Goal: Transaction & Acquisition: Purchase product/service

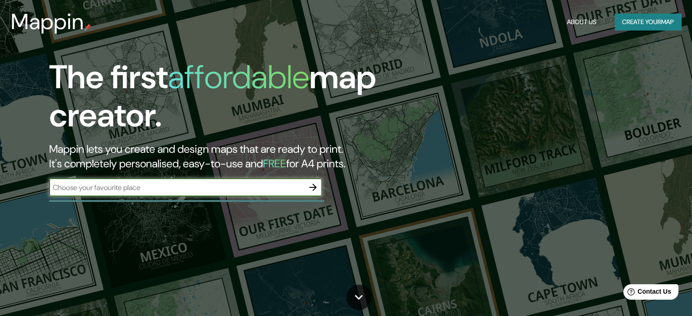
click at [180, 191] on input "text" at bounding box center [176, 187] width 255 height 10
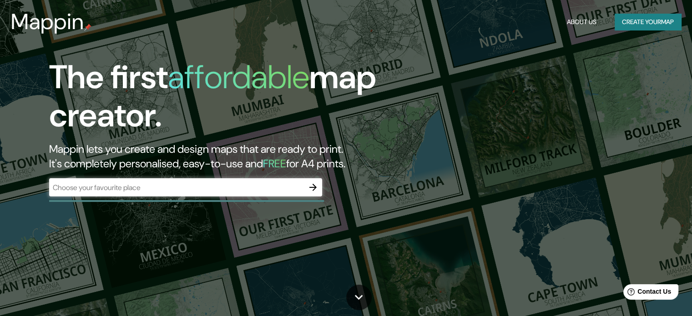
click at [629, 38] on header "Mappin About Us Create your map" at bounding box center [346, 22] width 692 height 44
click at [633, 20] on button "Create your map" at bounding box center [648, 22] width 66 height 17
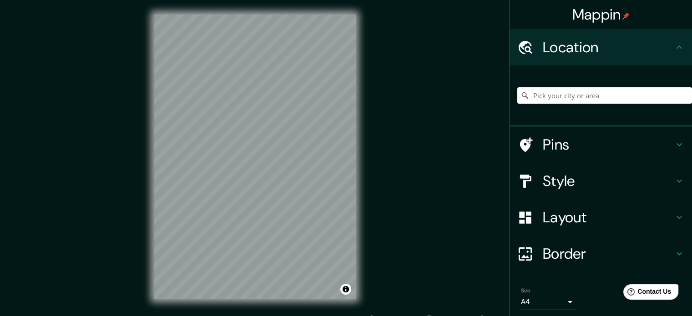
click at [556, 91] on input "Pick your city or area" at bounding box center [604, 95] width 175 height 16
paste input "[GEOGRAPHIC_DATA]"
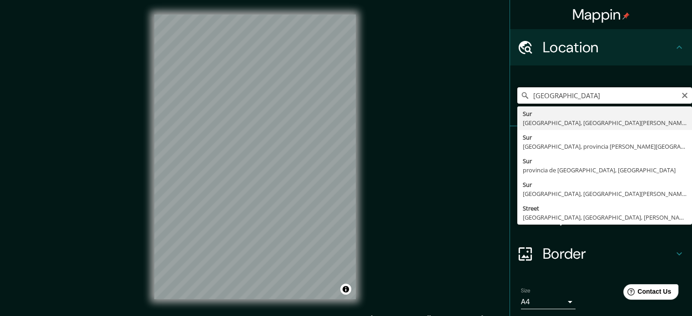
type input "[GEOGRAPHIC_DATA], [GEOGRAPHIC_DATA], [GEOGRAPHIC_DATA][PERSON_NAME], [GEOGRAPH…"
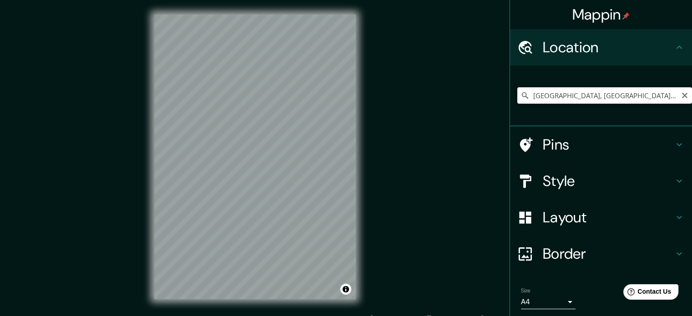
click at [628, 98] on input "[GEOGRAPHIC_DATA], [GEOGRAPHIC_DATA], [GEOGRAPHIC_DATA][PERSON_NAME], [GEOGRAPH…" at bounding box center [604, 95] width 175 height 16
paste input "[GEOGRAPHIC_DATA]"
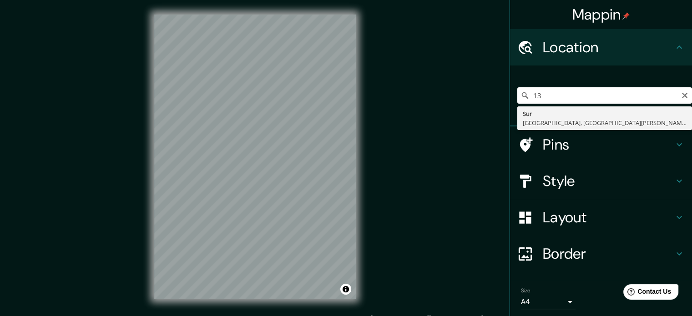
type input "1"
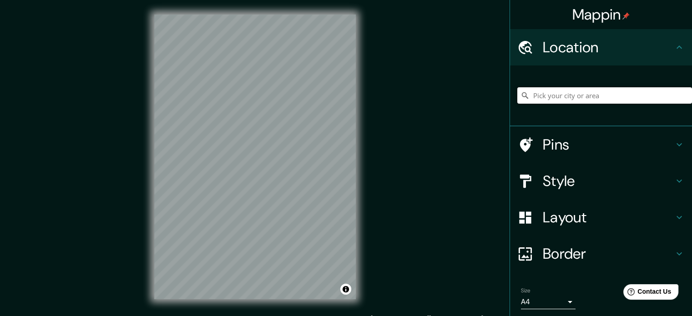
paste input "[GEOGRAPHIC_DATA]"
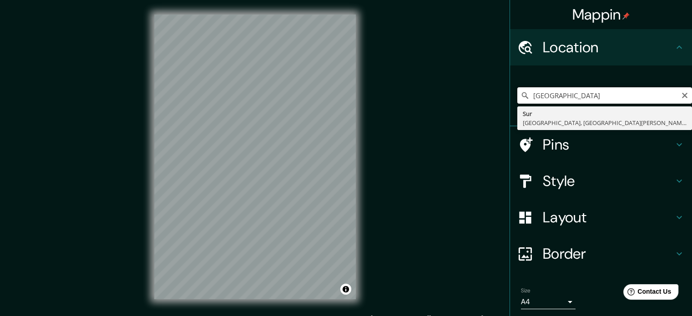
type input "[GEOGRAPHIC_DATA], [GEOGRAPHIC_DATA], [GEOGRAPHIC_DATA][PERSON_NAME], [GEOGRAPH…"
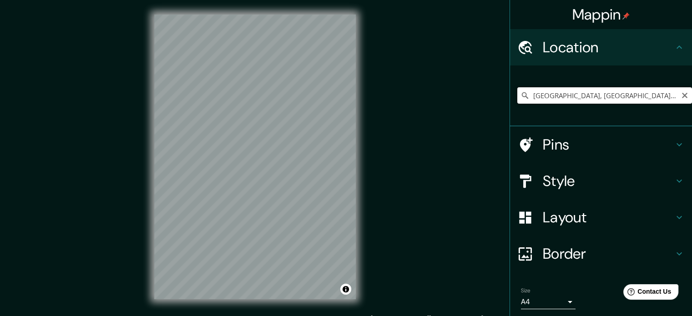
click at [586, 96] on input "[GEOGRAPHIC_DATA], [GEOGRAPHIC_DATA], [GEOGRAPHIC_DATA][PERSON_NAME], [GEOGRAPH…" at bounding box center [604, 95] width 175 height 16
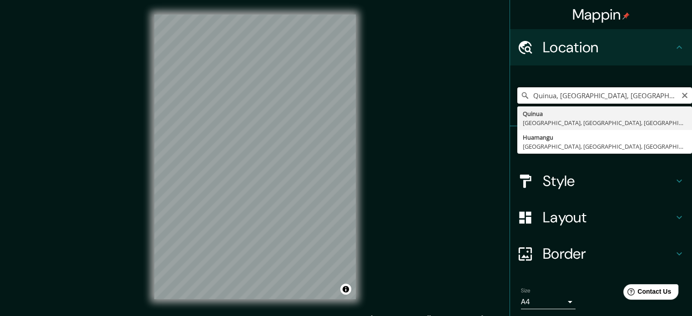
type input "Quinua, [GEOGRAPHIC_DATA], [GEOGRAPHIC_DATA], [GEOGRAPHIC_DATA]"
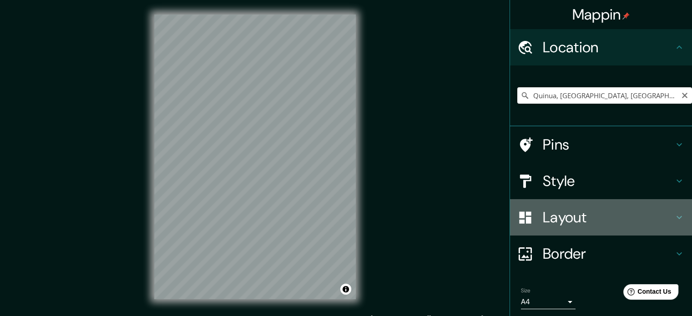
click at [597, 211] on h4 "Layout" at bounding box center [608, 217] width 131 height 18
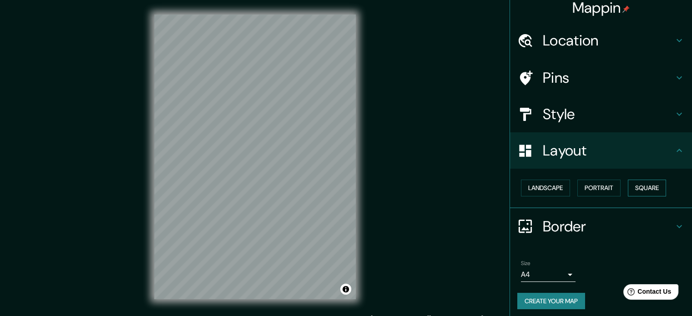
scroll to position [10, 0]
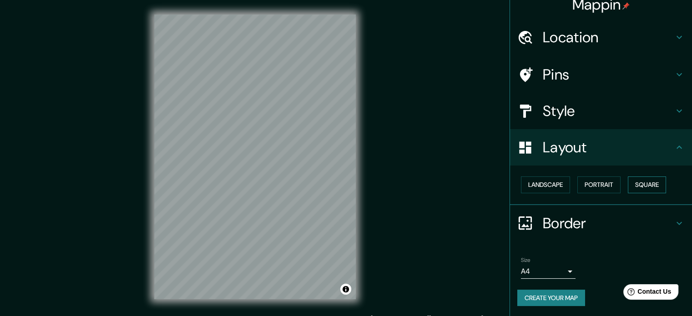
click at [632, 182] on button "Square" at bounding box center [647, 185] width 38 height 17
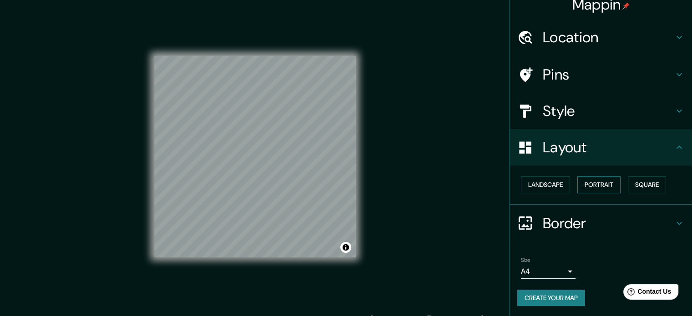
click at [593, 180] on button "Portrait" at bounding box center [598, 185] width 43 height 17
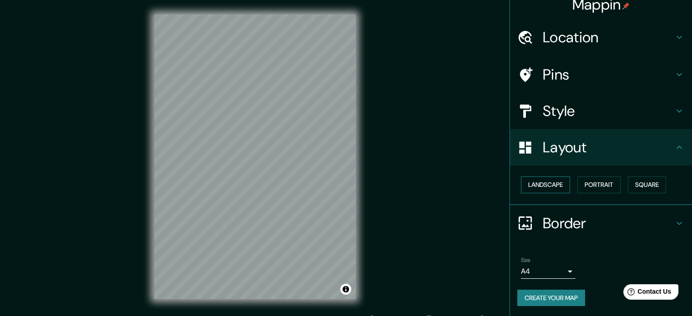
click at [562, 180] on button "Landscape" at bounding box center [545, 185] width 49 height 17
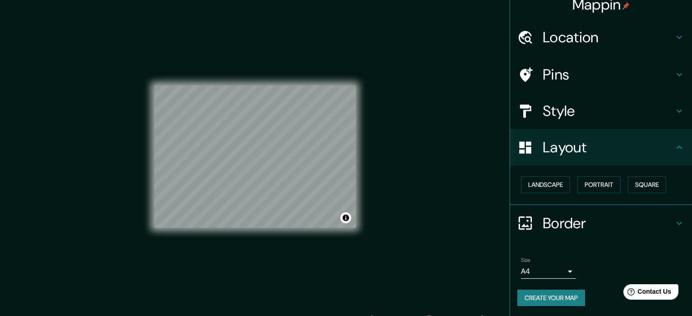
click at [610, 231] on h4 "Border" at bounding box center [608, 223] width 131 height 18
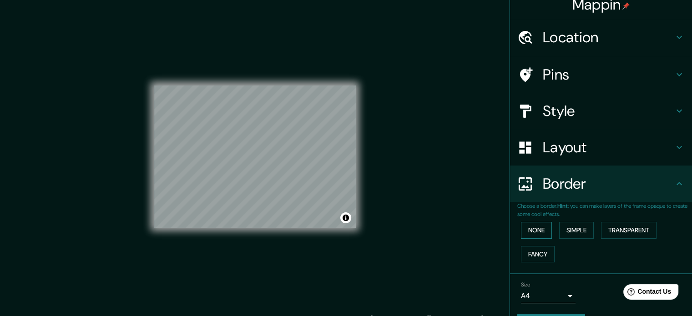
click at [544, 229] on button "None" at bounding box center [536, 230] width 31 height 17
click at [568, 234] on button "Simple" at bounding box center [576, 230] width 35 height 17
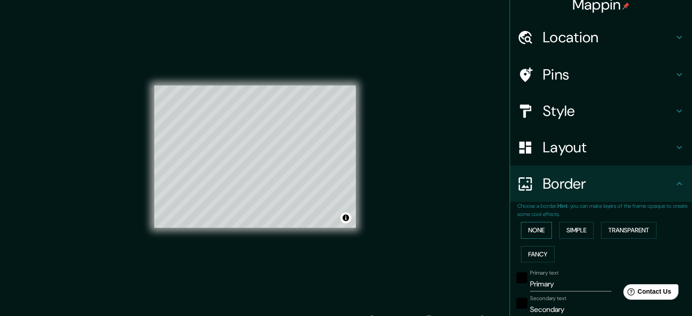
drag, startPoint x: 507, startPoint y: 232, endPoint x: 525, endPoint y: 231, distance: 17.3
click at [510, 232] on div "Choose a border. Hint : you can make layers of the frame opaque to create some …" at bounding box center [601, 321] width 182 height 238
click at [526, 231] on button "None" at bounding box center [536, 230] width 31 height 17
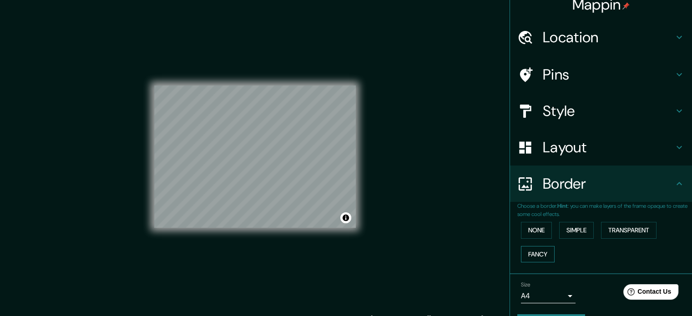
click at [537, 260] on button "Fancy" at bounding box center [538, 254] width 34 height 17
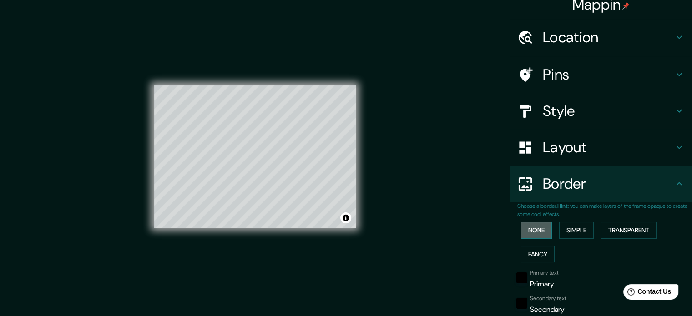
click at [537, 231] on button "None" at bounding box center [536, 230] width 31 height 17
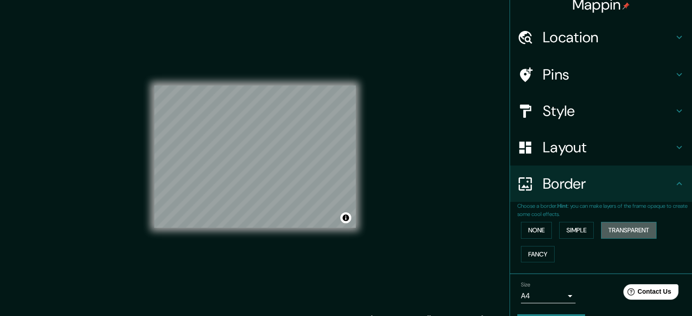
drag, startPoint x: 633, startPoint y: 227, endPoint x: 615, endPoint y: 225, distance: 18.8
click at [633, 227] on button "Transparent" at bounding box center [629, 230] width 56 height 17
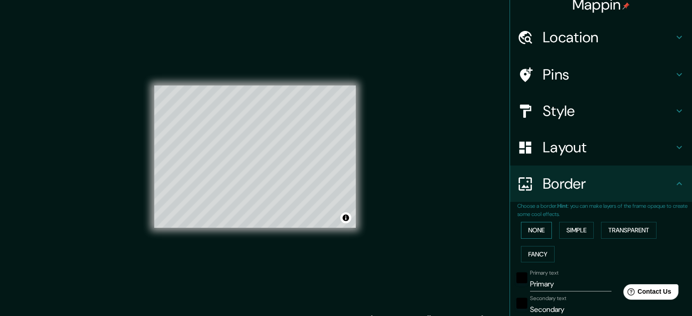
click at [535, 229] on button "None" at bounding box center [536, 230] width 31 height 17
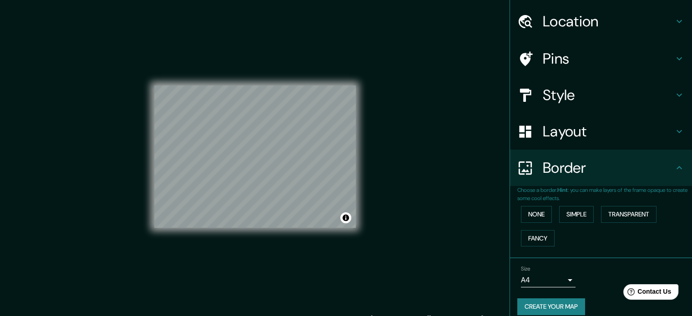
scroll to position [35, 0]
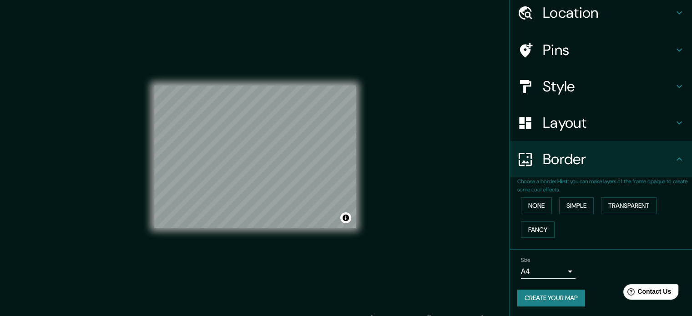
click at [546, 270] on body "Mappin Location [GEOGRAPHIC_DATA], [GEOGRAPHIC_DATA], [GEOGRAPHIC_DATA], [GEOGR…" at bounding box center [346, 158] width 692 height 316
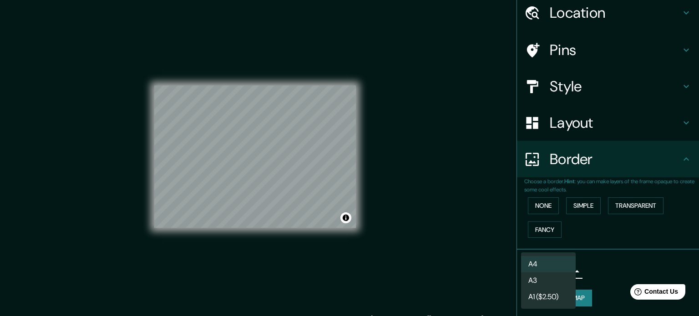
click at [550, 280] on li "A3" at bounding box center [548, 281] width 55 height 16
type input "a4"
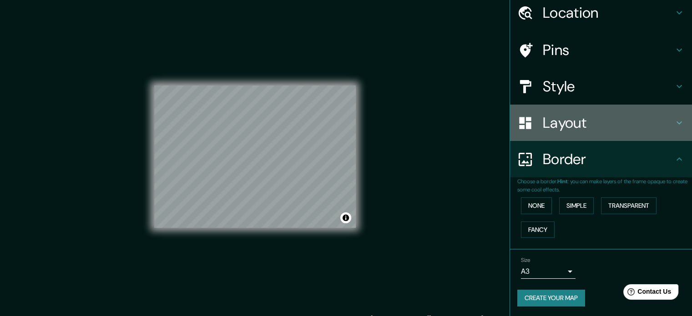
click at [604, 140] on div "Layout" at bounding box center [601, 123] width 182 height 36
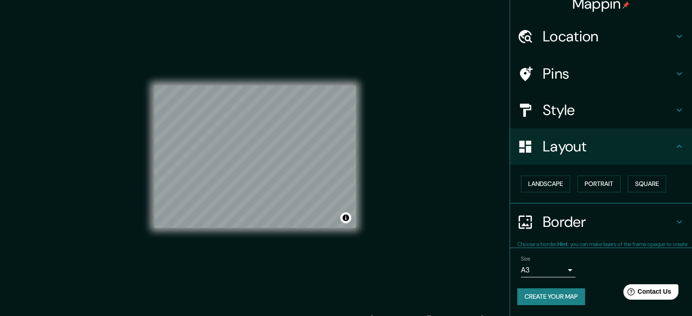
scroll to position [10, 0]
click at [609, 124] on div "Style" at bounding box center [601, 110] width 182 height 36
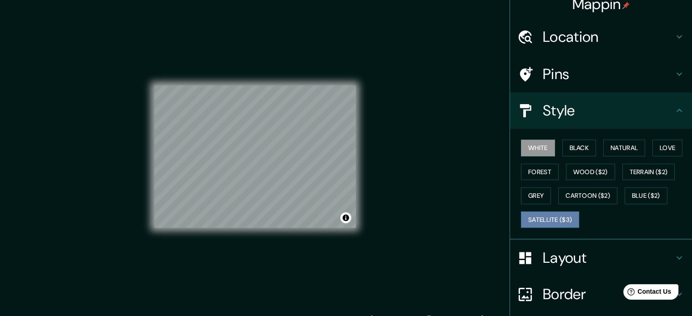
click at [526, 222] on button "Satellite ($3)" at bounding box center [550, 220] width 58 height 17
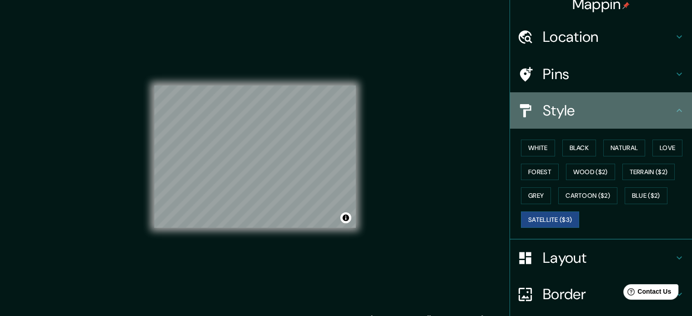
click at [559, 96] on div "Style" at bounding box center [601, 110] width 182 height 36
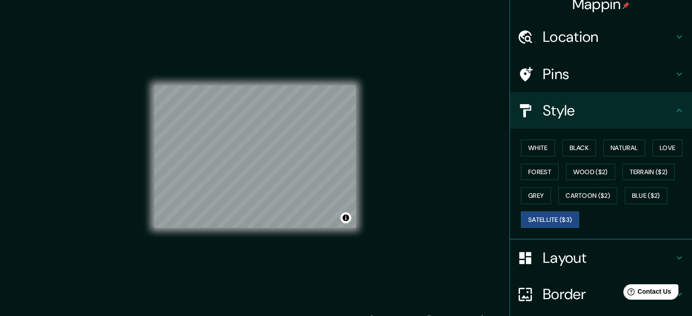
click at [674, 106] on icon at bounding box center [679, 110] width 11 height 11
click at [675, 108] on icon at bounding box center [679, 110] width 11 height 11
click at [487, 178] on div "Mappin Location [GEOGRAPHIC_DATA], [GEOGRAPHIC_DATA], [GEOGRAPHIC_DATA], [GEOGR…" at bounding box center [346, 164] width 692 height 328
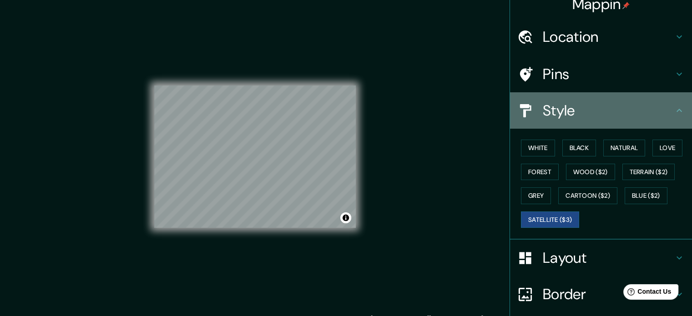
click at [645, 99] on div "Style" at bounding box center [601, 110] width 182 height 36
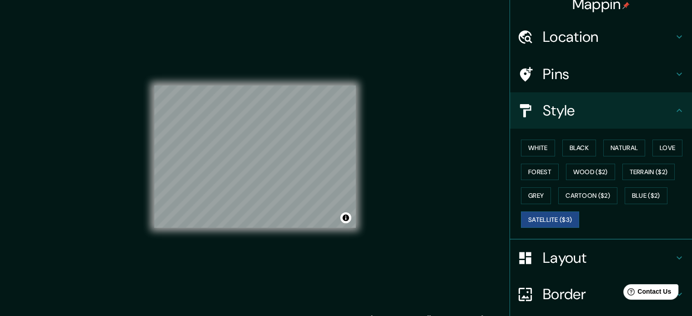
click at [675, 106] on icon at bounding box center [679, 110] width 11 height 11
click at [647, 74] on h4 "Pins" at bounding box center [608, 74] width 131 height 18
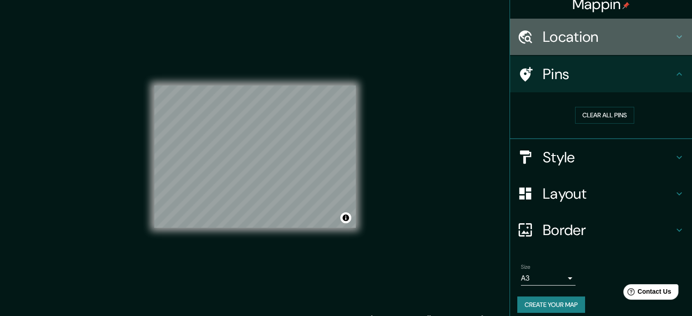
click at [580, 35] on h4 "Location" at bounding box center [608, 37] width 131 height 18
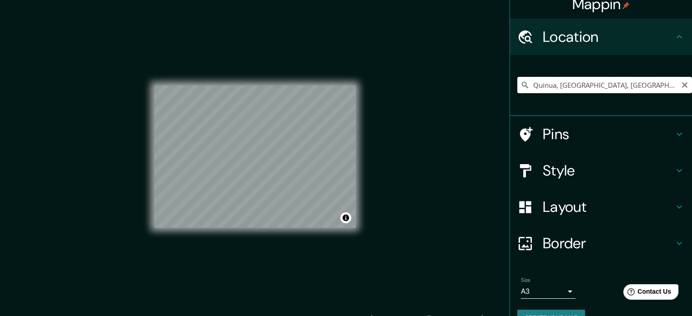
click at [551, 85] on input "Quinua, [GEOGRAPHIC_DATA], [GEOGRAPHIC_DATA], [GEOGRAPHIC_DATA]" at bounding box center [604, 85] width 175 height 16
click at [678, 93] on input "Quinua, [GEOGRAPHIC_DATA], [GEOGRAPHIC_DATA], [GEOGRAPHIC_DATA]" at bounding box center [604, 85] width 175 height 16
click at [653, 85] on input "Quinua, [GEOGRAPHIC_DATA], [GEOGRAPHIC_DATA], [GEOGRAPHIC_DATA]" at bounding box center [604, 85] width 175 height 16
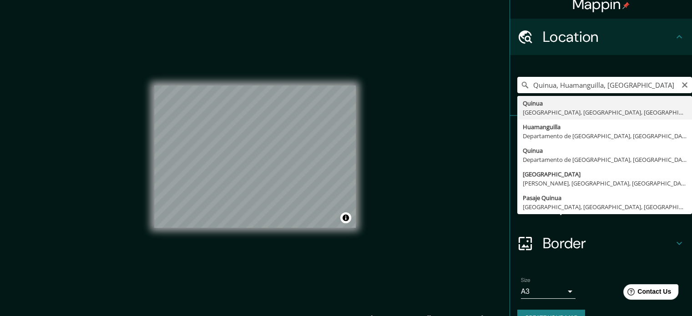
scroll to position [0, 0]
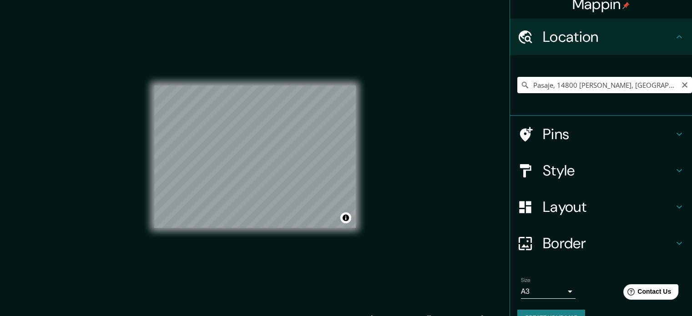
click at [557, 85] on input "Pasaje, 14800 [PERSON_NAME], [GEOGRAPHIC_DATA][PERSON_NAME], [GEOGRAPHIC_DATA]" at bounding box center [604, 85] width 175 height 16
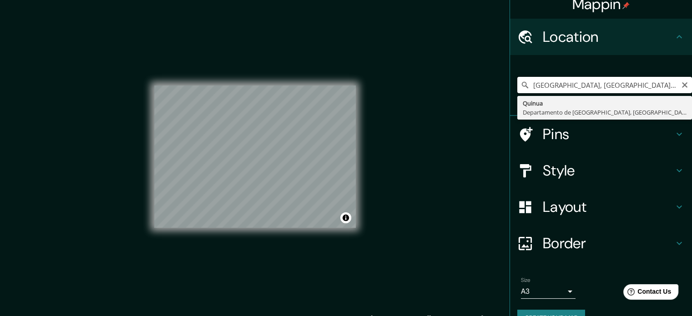
click at [576, 88] on input "[GEOGRAPHIC_DATA], [GEOGRAPHIC_DATA], [GEOGRAPHIC_DATA]" at bounding box center [604, 85] width 175 height 16
click at [596, 87] on input "[GEOGRAPHIC_DATA], [GEOGRAPHIC_DATA], [GEOGRAPHIC_DATA]" at bounding box center [604, 85] width 175 height 16
click at [640, 90] on input "[GEOGRAPHIC_DATA], [GEOGRAPHIC_DATA], [GEOGRAPHIC_DATA]" at bounding box center [604, 85] width 175 height 16
drag, startPoint x: 641, startPoint y: 87, endPoint x: 677, endPoint y: 81, distance: 36.9
click at [677, 81] on div "[GEOGRAPHIC_DATA], Departamento de [GEOGRAPHIC_DATA] [GEOGRAPHIC_DATA] Departam…" at bounding box center [604, 85] width 175 height 16
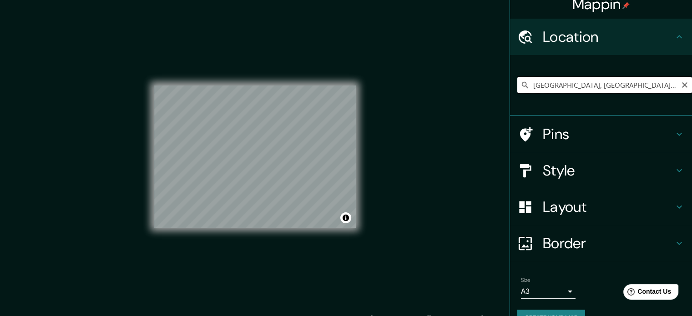
click at [625, 90] on input "[GEOGRAPHIC_DATA], [GEOGRAPHIC_DATA], [GEOGRAPHIC_DATA]" at bounding box center [604, 85] width 175 height 16
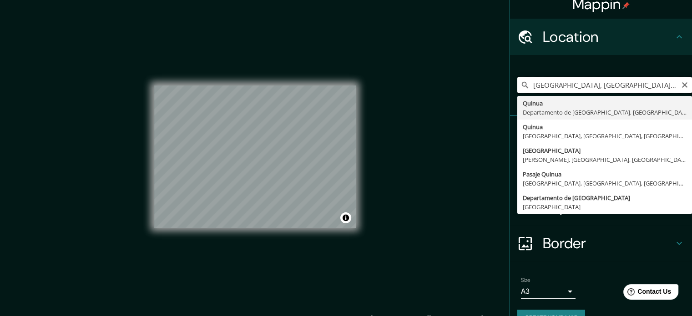
click at [560, 87] on input "[GEOGRAPHIC_DATA], [GEOGRAPHIC_DATA], [GEOGRAPHIC_DATA]" at bounding box center [604, 85] width 175 height 16
paste input "[GEOGRAPHIC_DATA]"
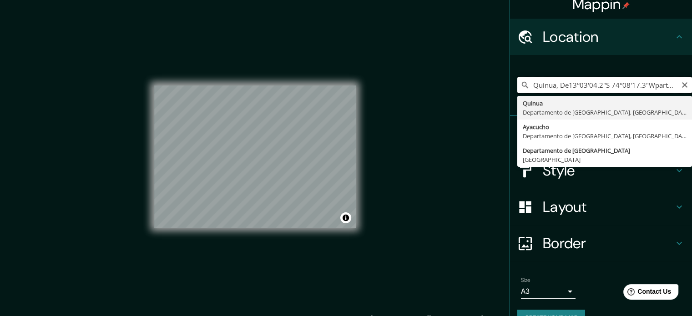
click at [560, 87] on input "Quinua, De13°03'04.2"S 74°08'17.3"Wpartamento de [GEOGRAPHIC_DATA], [GEOGRAPHIC…" at bounding box center [604, 85] width 175 height 16
paste input "[GEOGRAPHIC_DATA]"
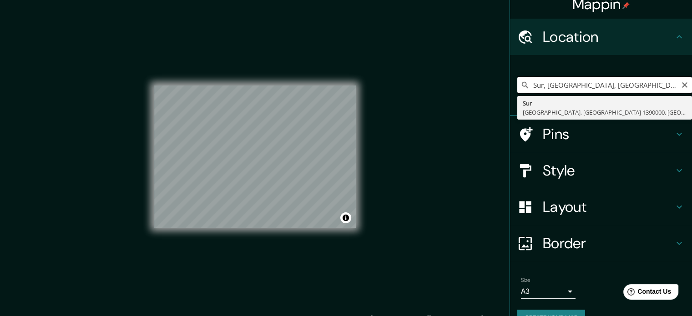
click at [554, 84] on input "Sur, [GEOGRAPHIC_DATA], [GEOGRAPHIC_DATA] 1390000, [GEOGRAPHIC_DATA]" at bounding box center [604, 85] width 175 height 16
paste input "[STREET_ADDRESS][PERSON_NAME]"
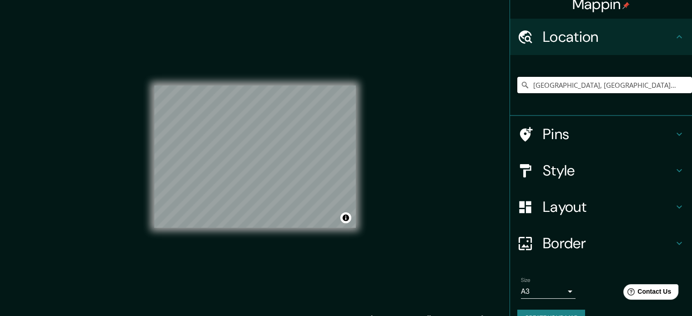
type input "[GEOGRAPHIC_DATA], [GEOGRAPHIC_DATA], 05161, [GEOGRAPHIC_DATA]"
click at [621, 207] on h4 "Layout" at bounding box center [608, 207] width 131 height 18
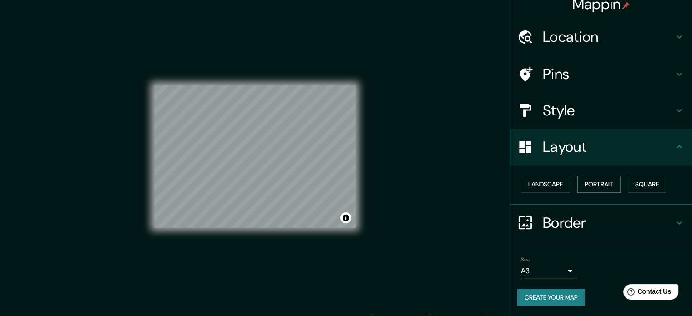
scroll to position [10, 0]
click at [604, 179] on button "Portrait" at bounding box center [598, 185] width 43 height 17
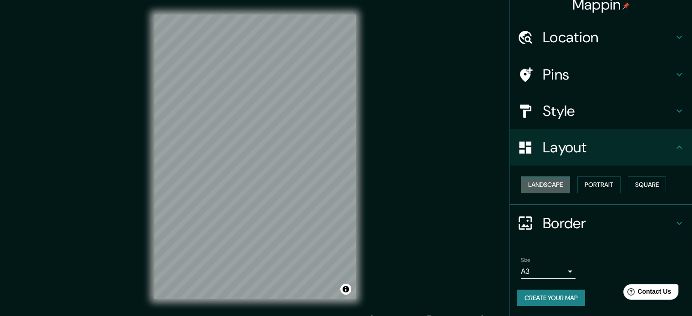
click at [559, 182] on button "Landscape" at bounding box center [545, 185] width 49 height 17
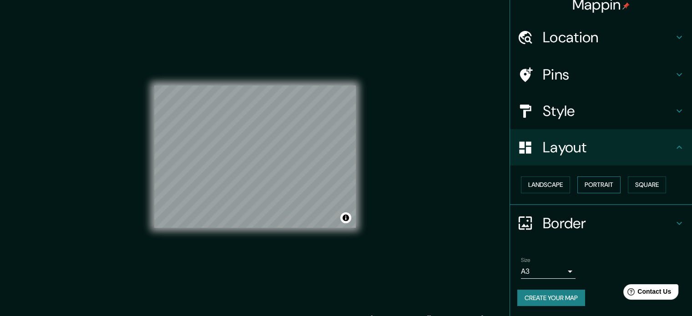
click at [605, 185] on button "Portrait" at bounding box center [598, 185] width 43 height 17
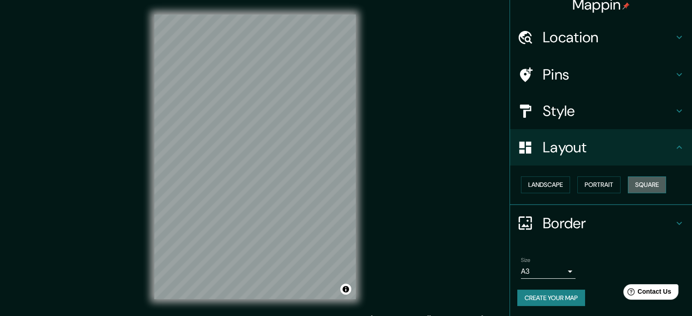
click at [639, 186] on button "Square" at bounding box center [647, 185] width 38 height 17
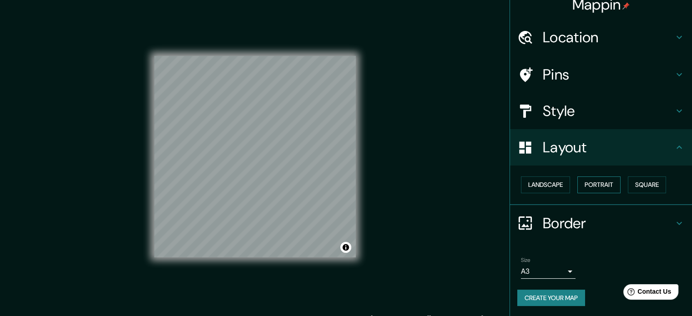
click at [597, 184] on button "Portrait" at bounding box center [598, 185] width 43 height 17
